Goal: Task Accomplishment & Management: Use online tool/utility

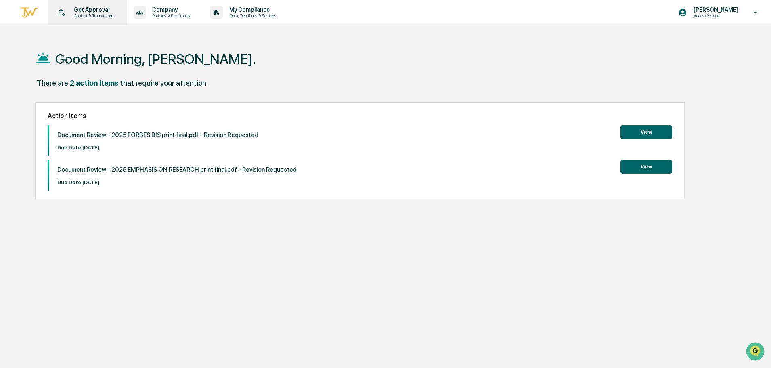
click at [86, 15] on p "Content & Transactions" at bounding box center [92, 16] width 50 height 6
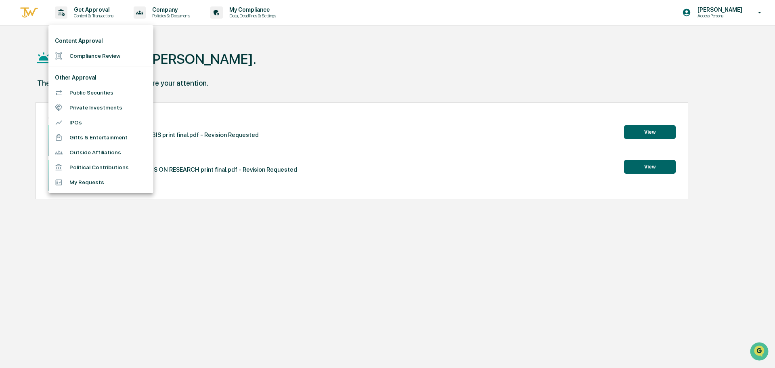
click at [84, 58] on li "Compliance Review" at bounding box center [100, 55] width 105 height 15
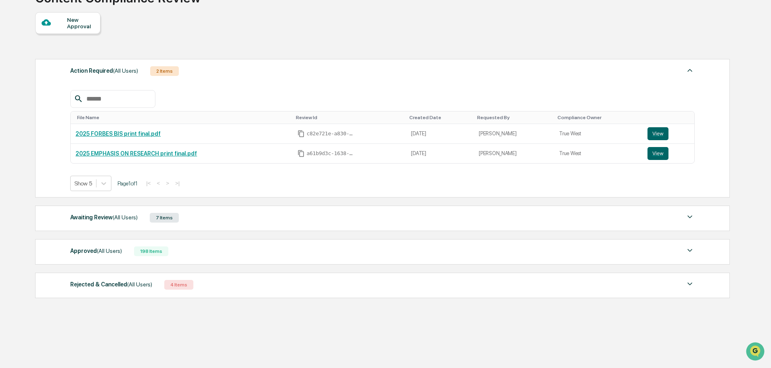
scroll to position [70, 0]
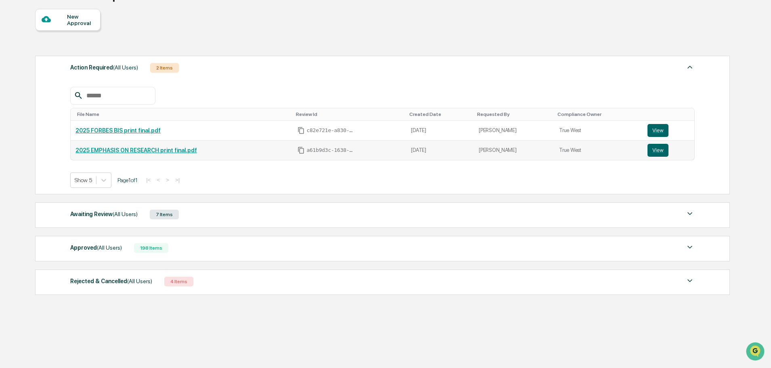
click at [160, 151] on link "2025 EMPHASIS ON RESEARCH print final.pdf" at bounding box center [136, 150] width 122 height 6
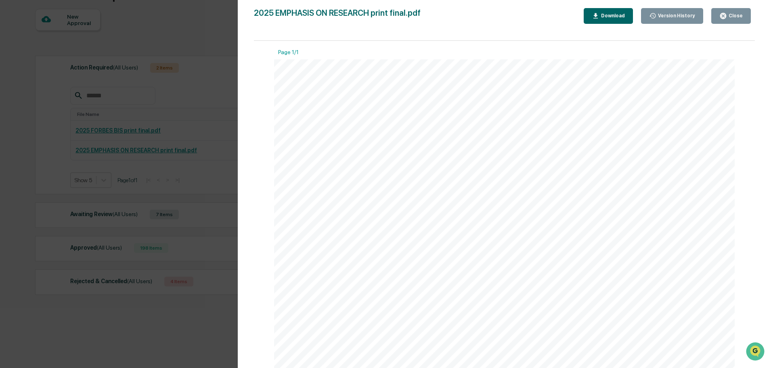
click at [739, 17] on div "Close" at bounding box center [735, 16] width 16 height 6
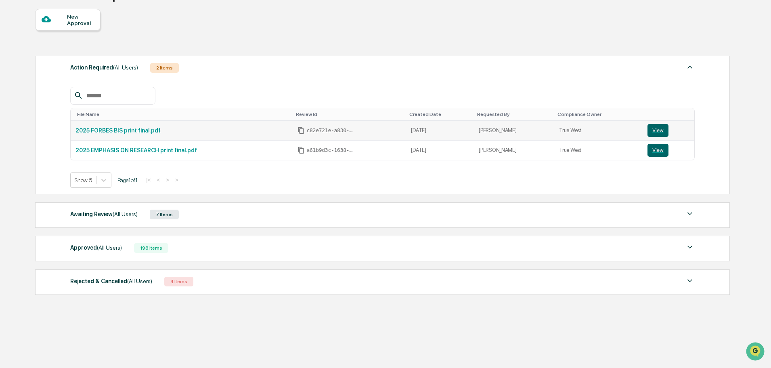
click at [111, 128] on link "2025 FORBES BIS print final.pdf" at bounding box center [117, 130] width 85 height 6
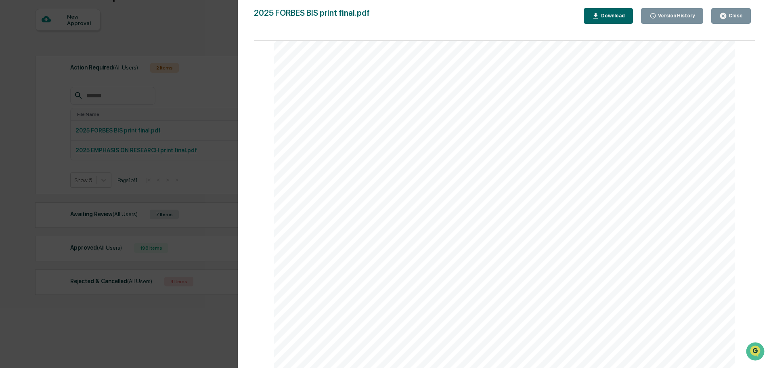
scroll to position [276, 0]
click at [729, 18] on div "Close" at bounding box center [735, 16] width 16 height 6
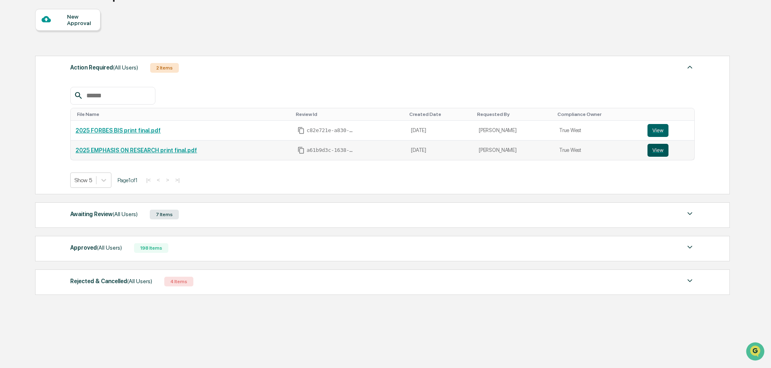
click at [652, 149] on button "View" at bounding box center [658, 150] width 21 height 13
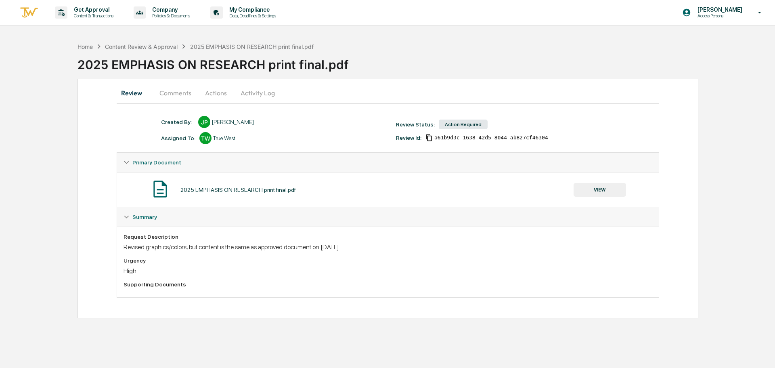
click at [253, 93] on button "Activity Log" at bounding box center [257, 92] width 47 height 19
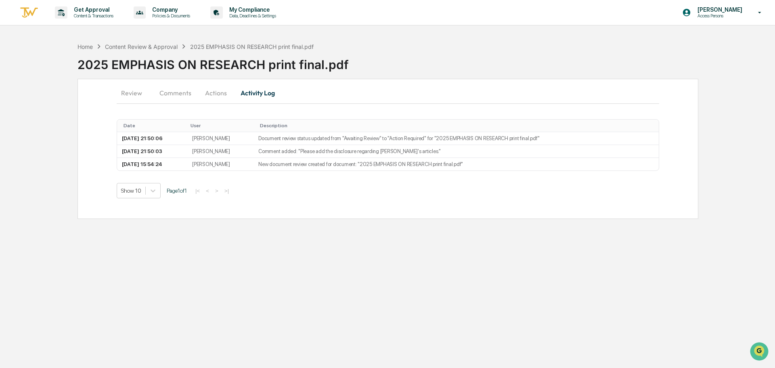
click at [216, 94] on button "Actions" at bounding box center [216, 92] width 36 height 19
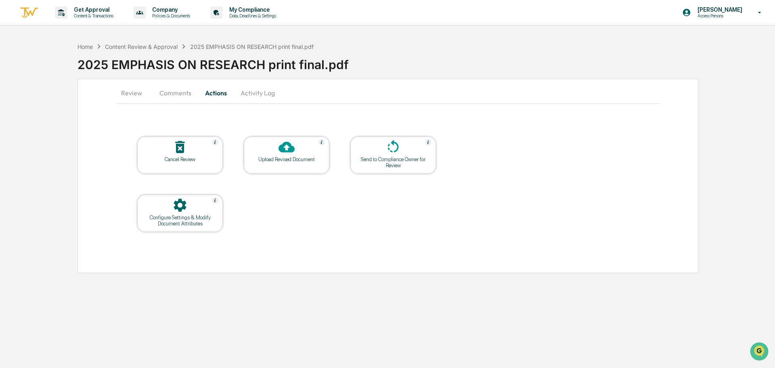
click at [277, 152] on div at bounding box center [286, 147] width 81 height 17
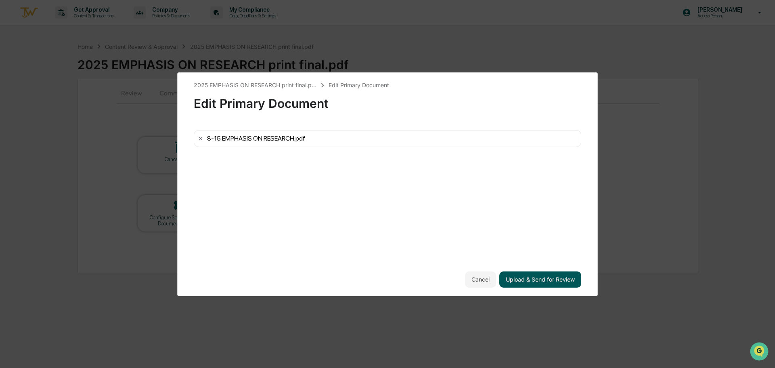
click at [549, 279] on button "Upload & Send for Review" at bounding box center [540, 279] width 82 height 16
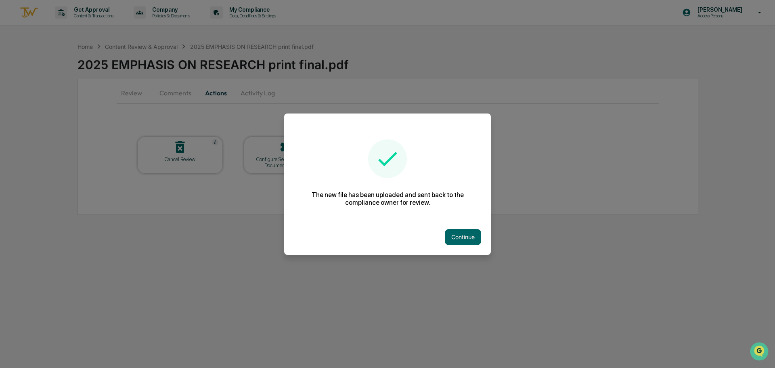
click at [463, 235] on button "Continue" at bounding box center [463, 237] width 36 height 16
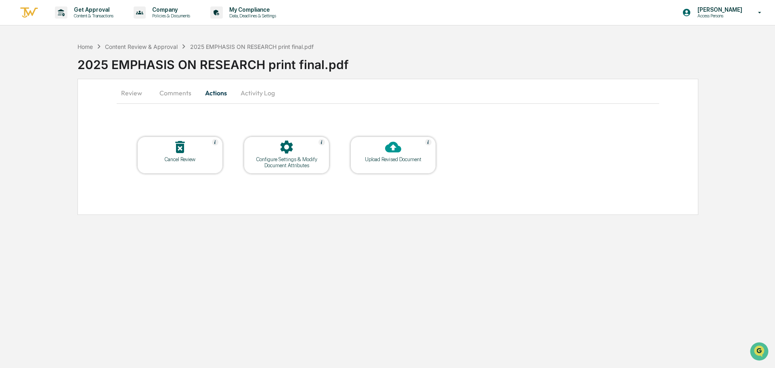
click at [30, 14] on img at bounding box center [28, 12] width 19 height 13
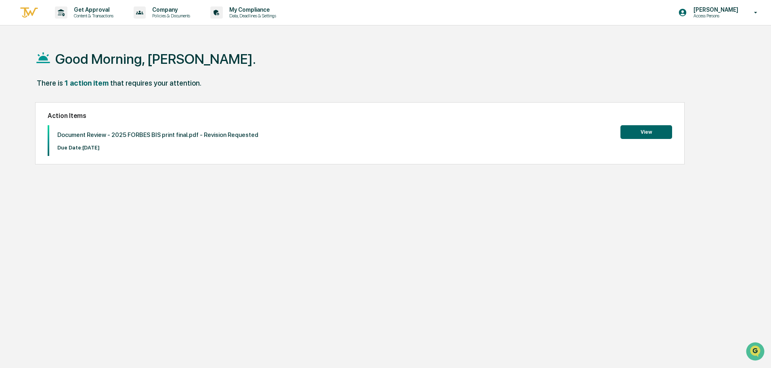
click at [30, 10] on img at bounding box center [28, 12] width 19 height 13
click at [91, 16] on p "Content & Transactions" at bounding box center [92, 16] width 50 height 6
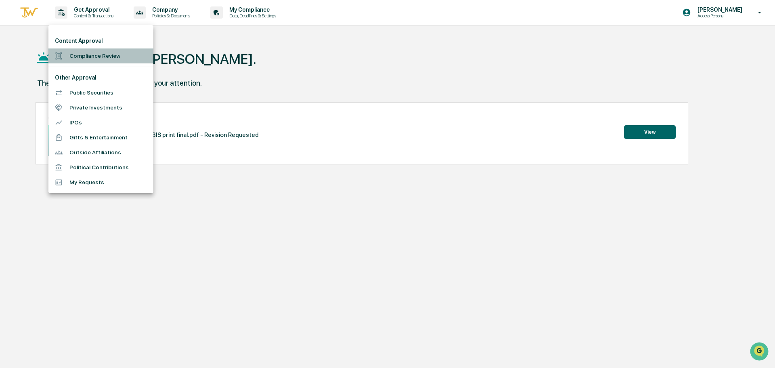
click at [88, 50] on li "Compliance Review" at bounding box center [100, 55] width 105 height 15
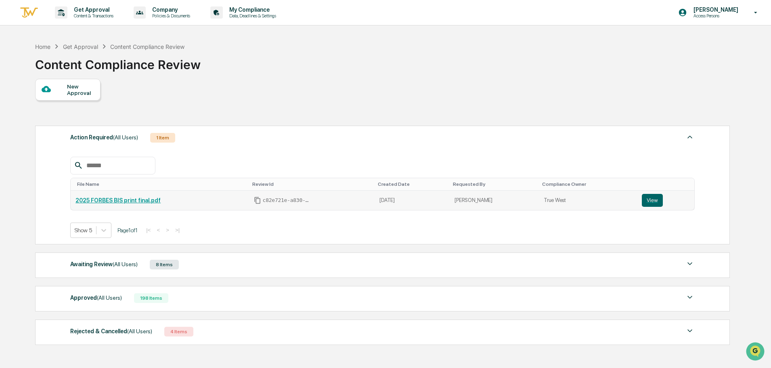
click at [123, 197] on link "2025 FORBES BIS print final.pdf" at bounding box center [117, 200] width 85 height 6
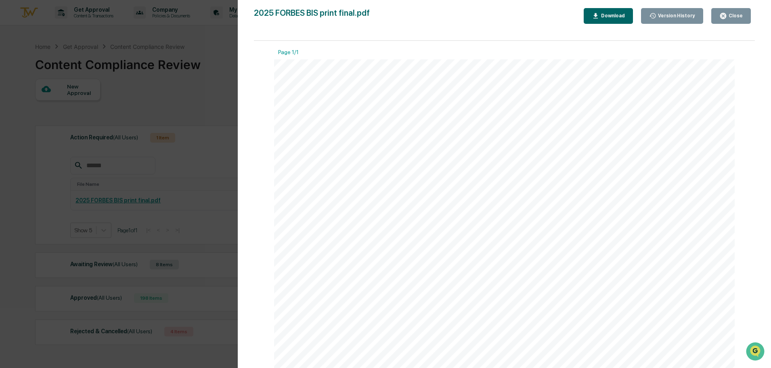
click at [736, 17] on div "Close" at bounding box center [735, 16] width 16 height 6
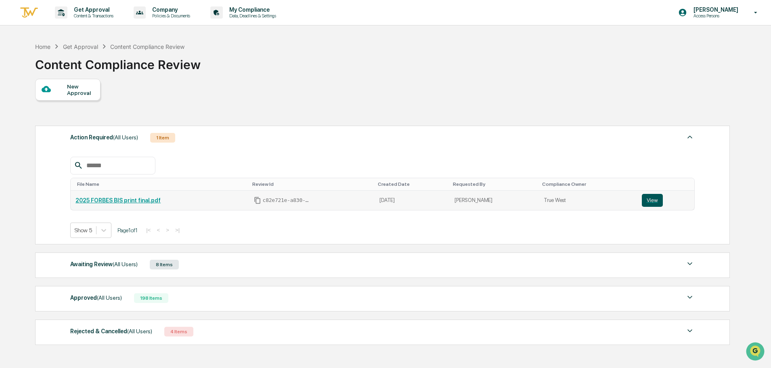
click at [642, 197] on button "View" at bounding box center [652, 200] width 21 height 13
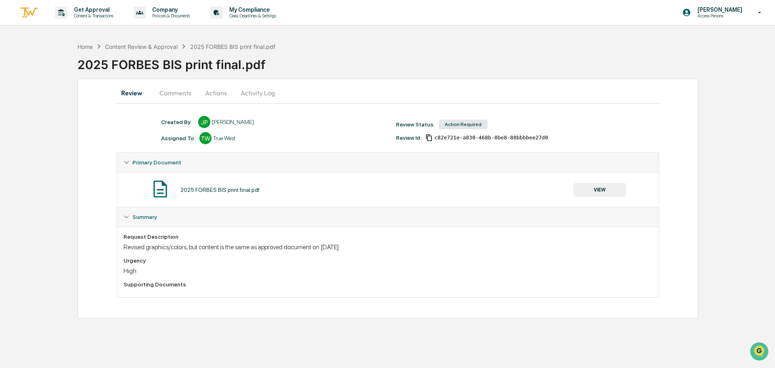
click at [218, 90] on button "Actions" at bounding box center [216, 92] width 36 height 19
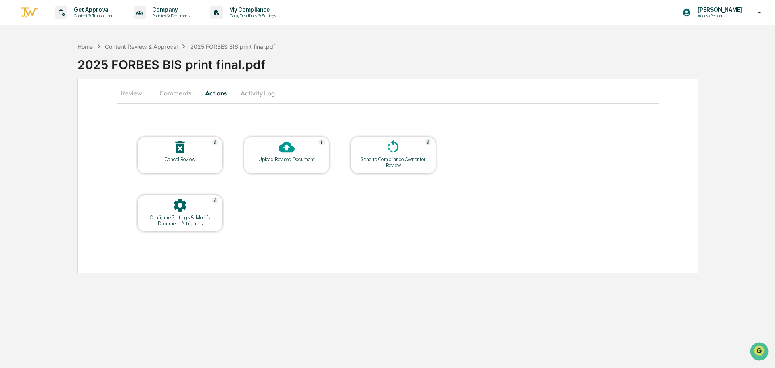
click at [270, 151] on div at bounding box center [286, 147] width 81 height 17
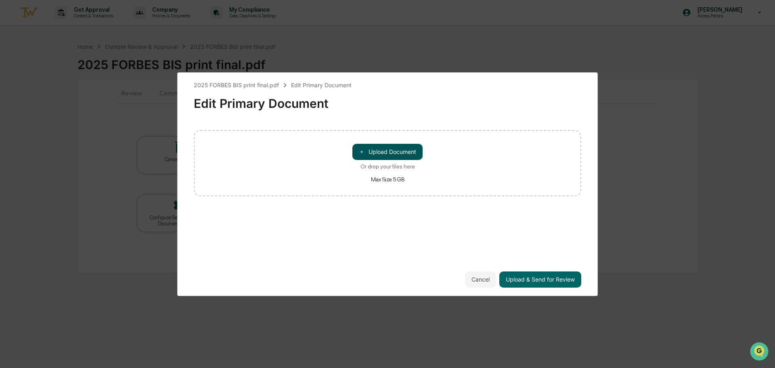
click at [401, 151] on button "＋ Upload Document" at bounding box center [387, 152] width 70 height 16
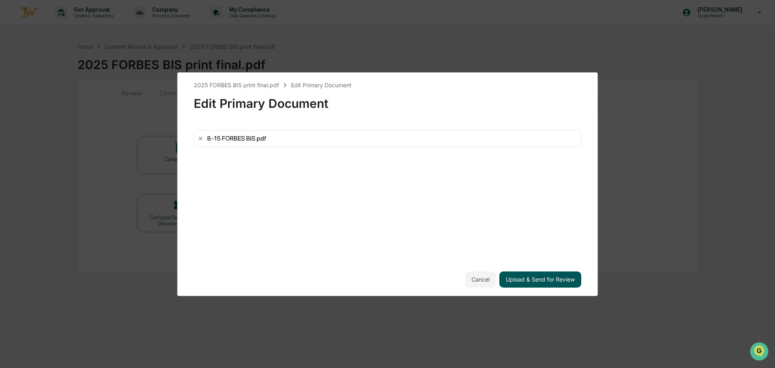
click at [540, 281] on button "Upload & Send for Review" at bounding box center [540, 279] width 82 height 16
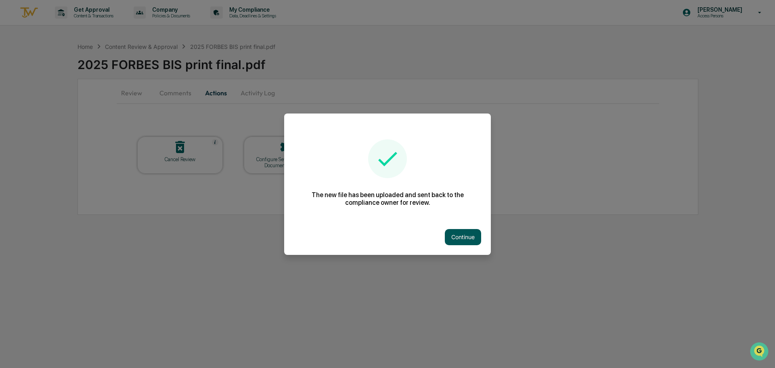
click at [449, 235] on button "Continue" at bounding box center [463, 237] width 36 height 16
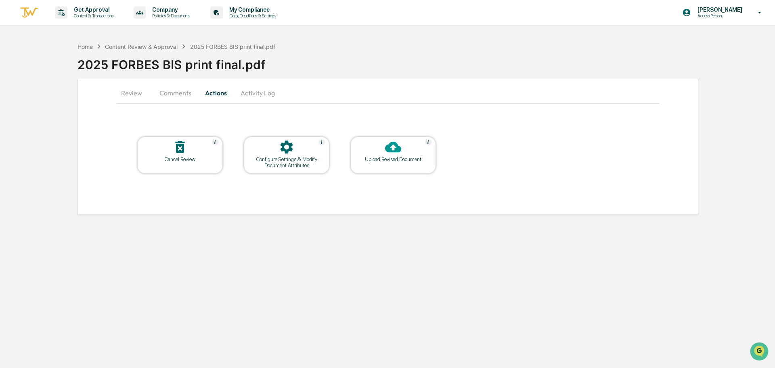
click at [26, 12] on img at bounding box center [28, 12] width 19 height 13
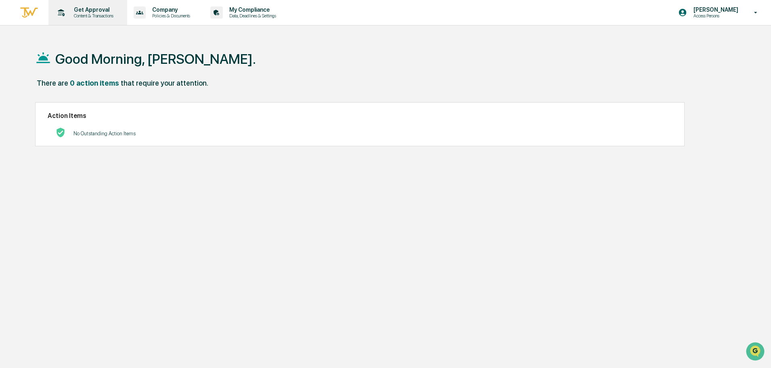
click at [87, 10] on p "Get Approval" at bounding box center [92, 9] width 50 height 6
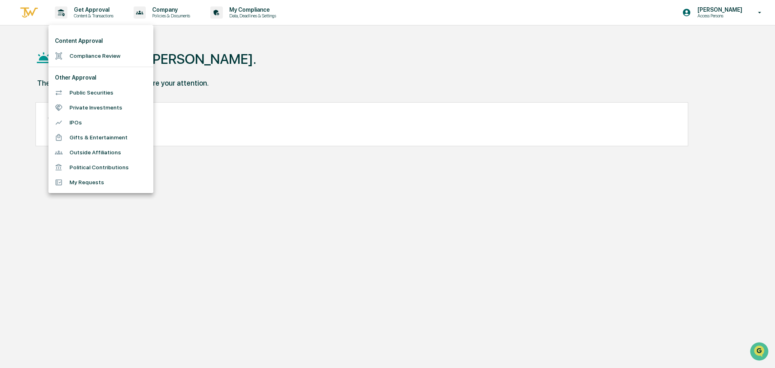
click at [80, 57] on li "Compliance Review" at bounding box center [100, 55] width 105 height 15
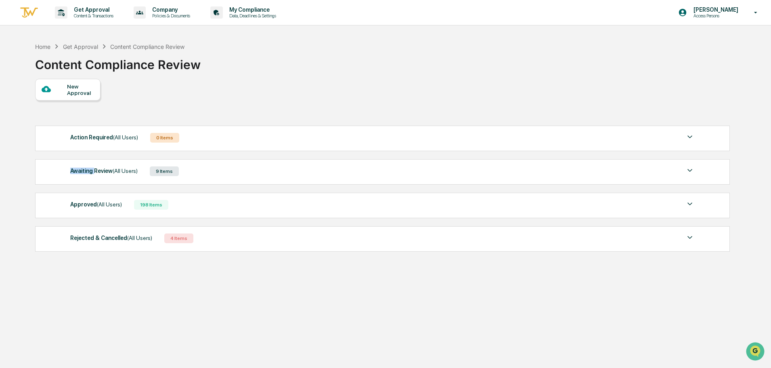
click at [95, 167] on div "Awaiting Review (All Users) 9 Items File Name Review Id Created Date Requested …" at bounding box center [382, 171] width 695 height 25
click at [113, 169] on span "(All Users)" at bounding box center [125, 171] width 25 height 6
